Goal: Communication & Community: Answer question/provide support

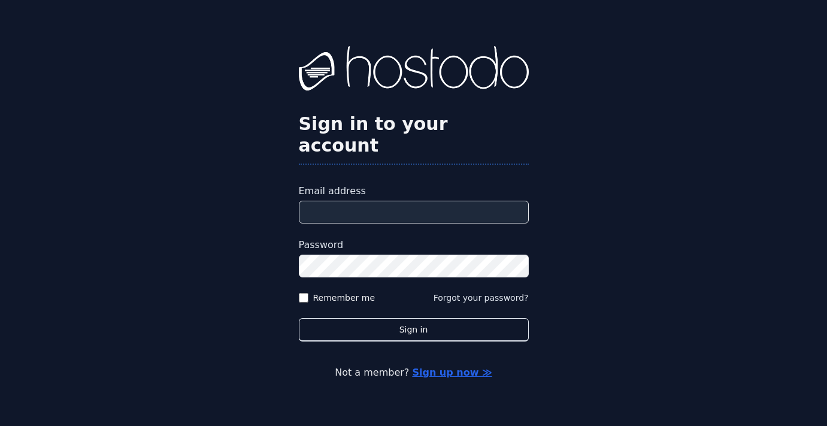
type input "**********"
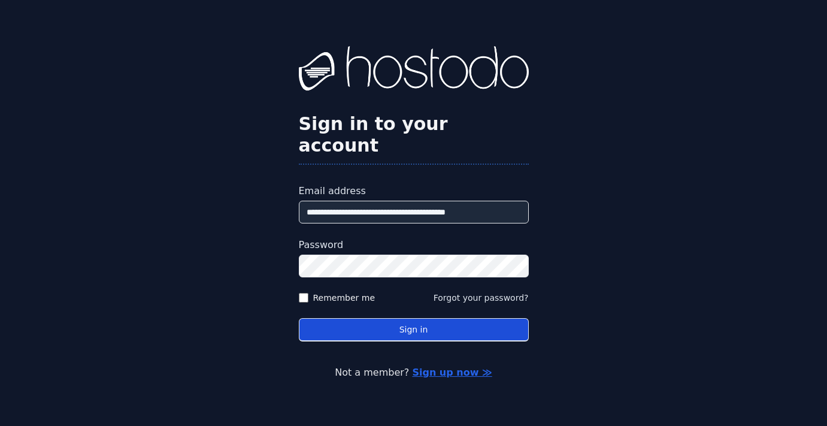
click at [455, 323] on button "Sign in" at bounding box center [414, 329] width 230 height 23
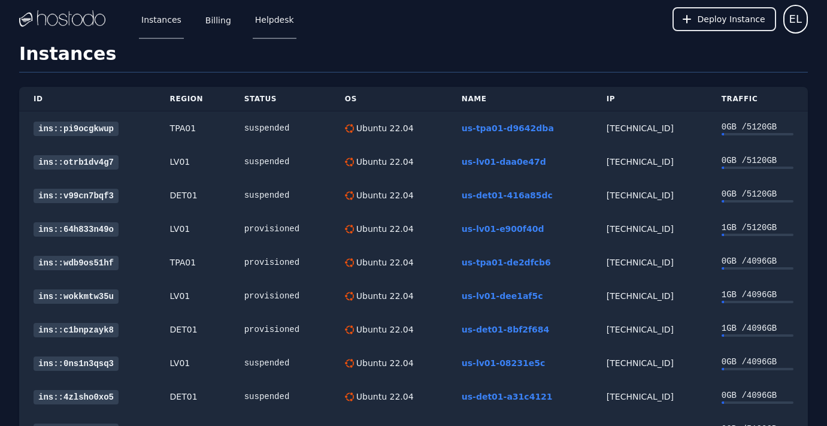
click at [276, 23] on link "Helpdesk" at bounding box center [275, 19] width 44 height 40
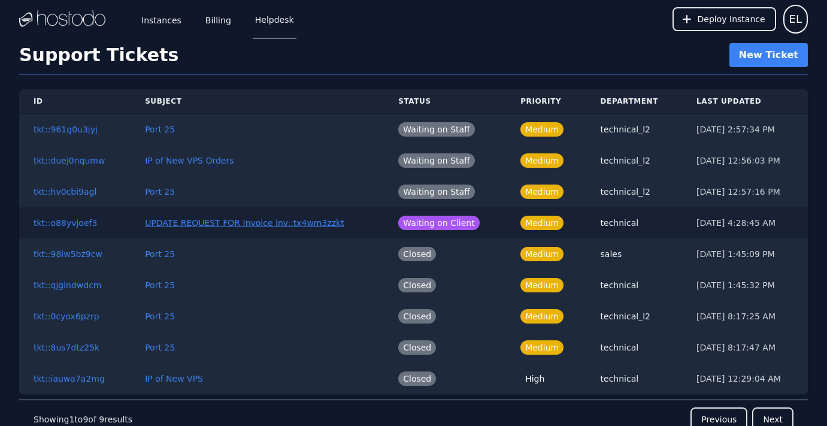
click at [237, 223] on button "UPDATE REQUEST FOR Invoice inv::tx4wm3zzkt" at bounding box center [244, 223] width 199 height 12
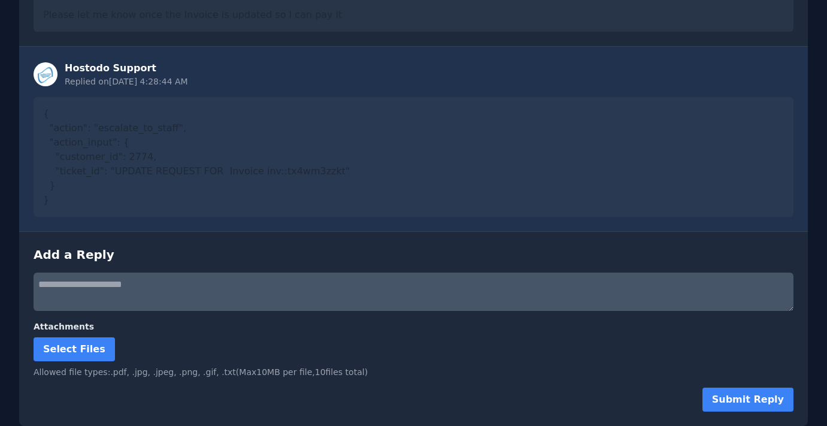
scroll to position [228, 0]
click at [140, 288] on textarea at bounding box center [414, 291] width 760 height 38
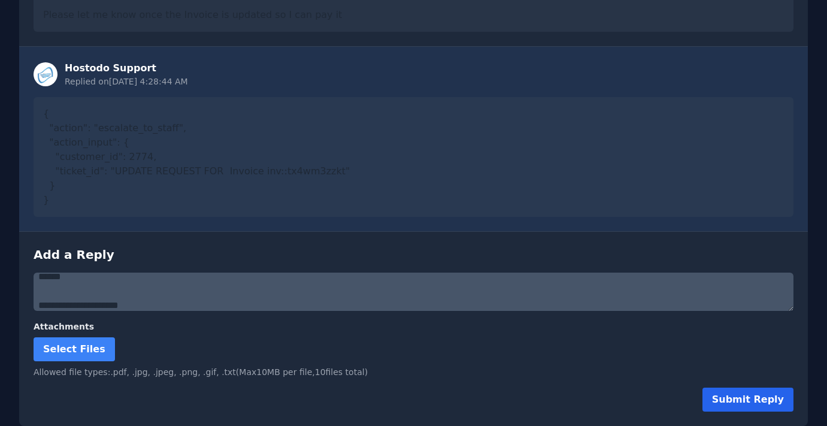
type textarea "**********"
click at [780, 398] on button "Submit Reply" at bounding box center [747, 399] width 91 height 24
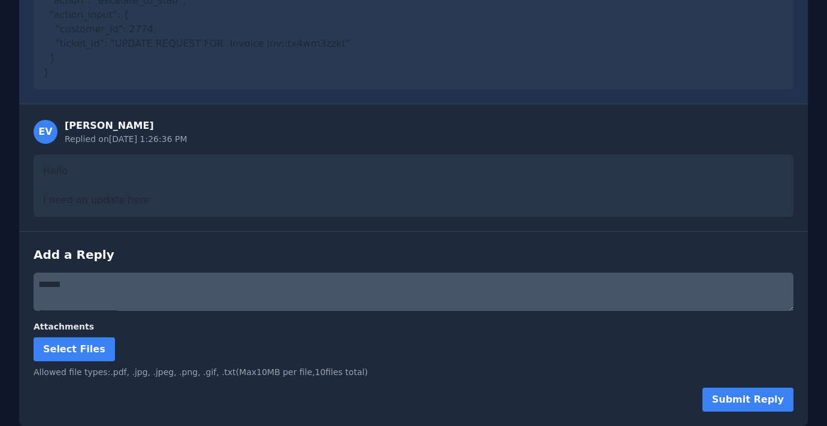
scroll to position [355, 0]
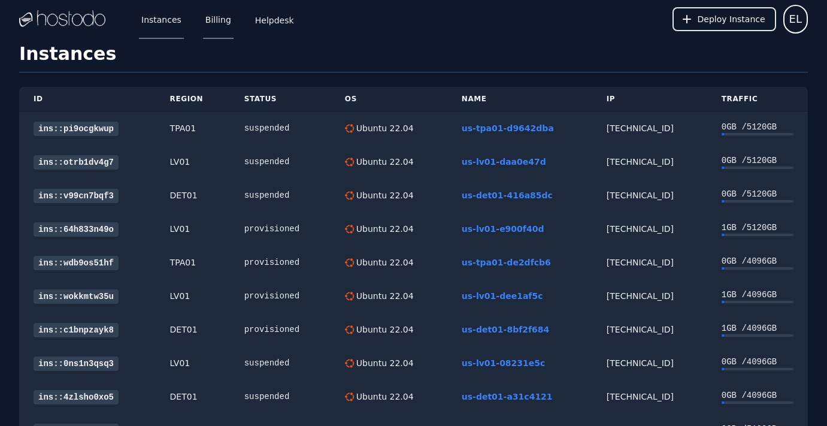
click at [219, 22] on link "Billing" at bounding box center [218, 19] width 31 height 40
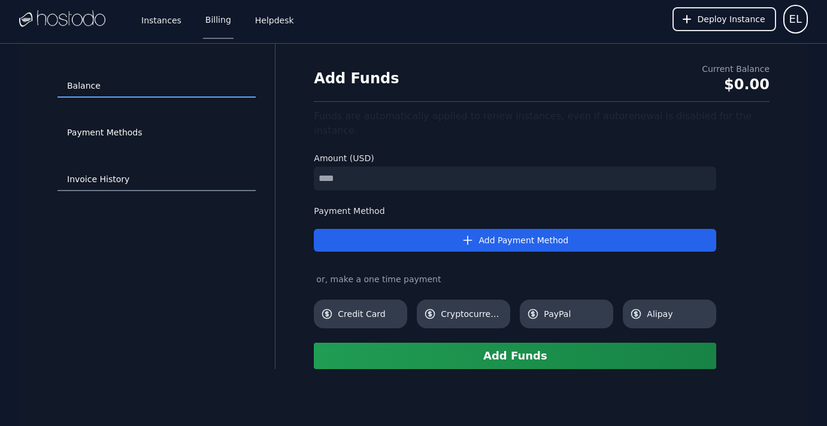
click at [93, 178] on link "Invoice History" at bounding box center [156, 179] width 198 height 23
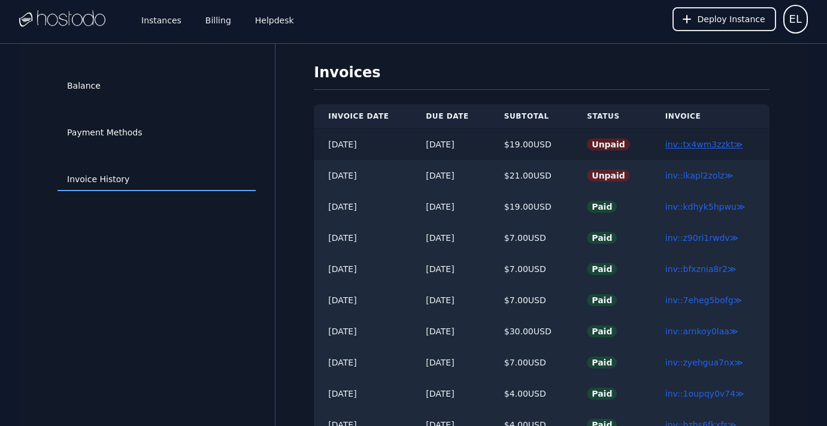
click at [701, 144] on link "inv::tx4wm3zzkt ≫" at bounding box center [703, 145] width 77 height 10
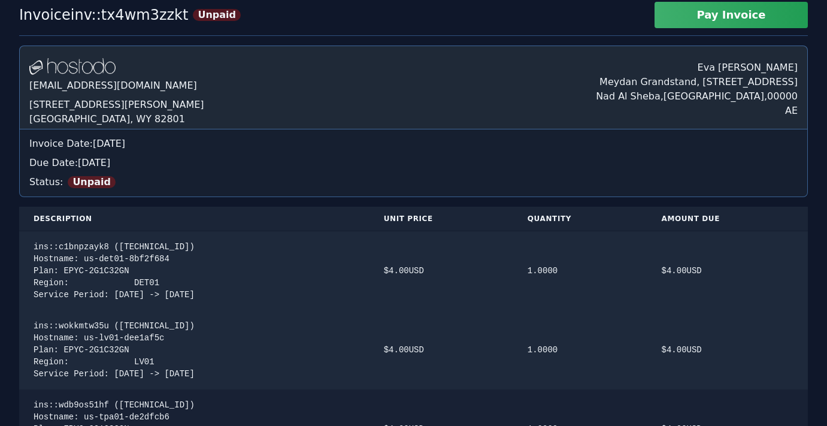
scroll to position [44, 0]
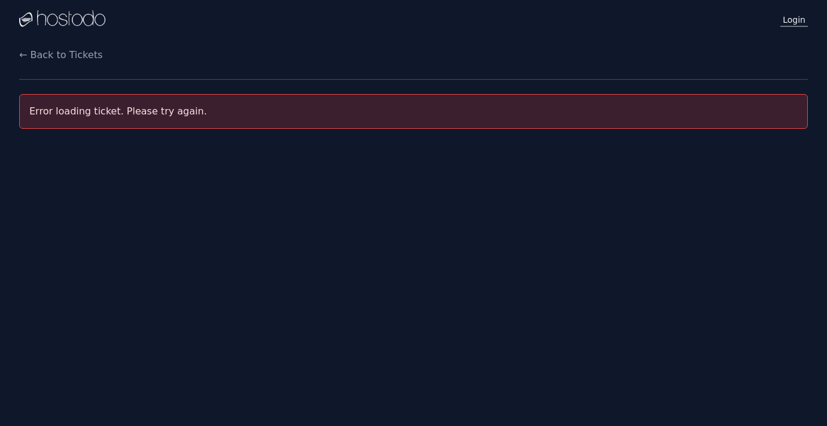
click at [793, 19] on link "Login" at bounding box center [794, 19] width 28 height 16
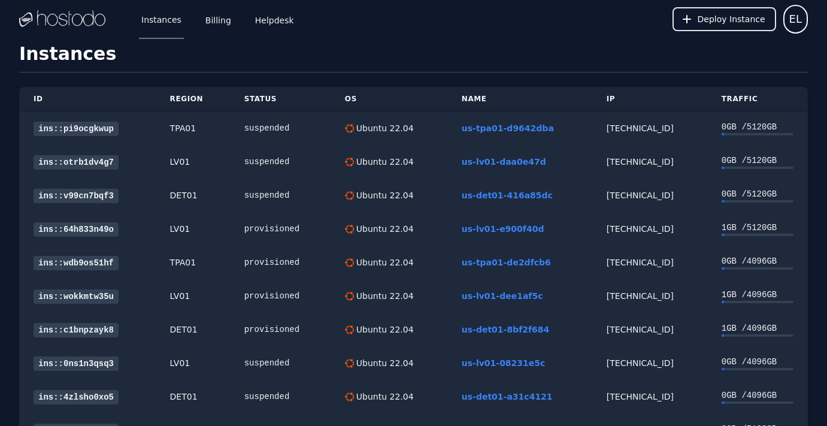
click at [501, 26] on div "Instances Billing Helpdesk Deploy Instance EL" at bounding box center [413, 19] width 789 height 38
click at [276, 18] on link "Helpdesk" at bounding box center [275, 19] width 44 height 40
